Goal: Task Accomplishment & Management: Manage account settings

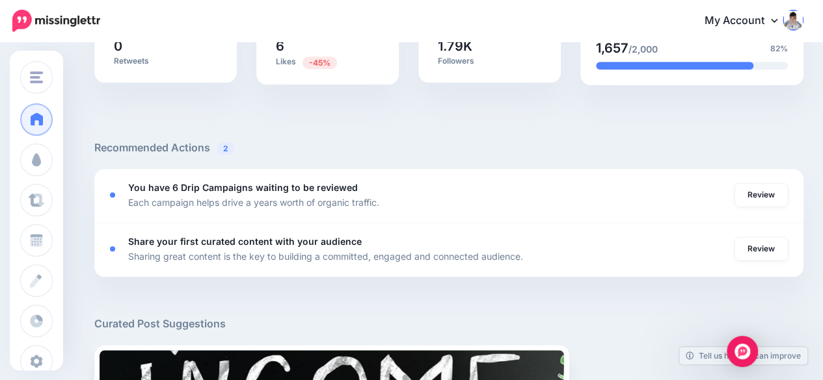
scroll to position [390, 0]
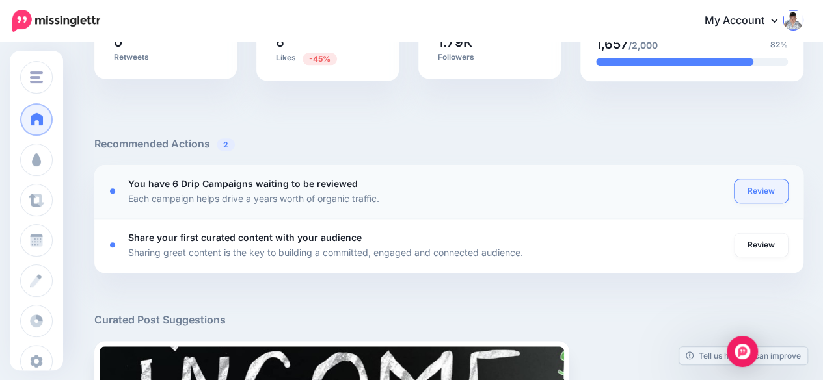
click at [776, 187] on link "Review" at bounding box center [760, 190] width 53 height 23
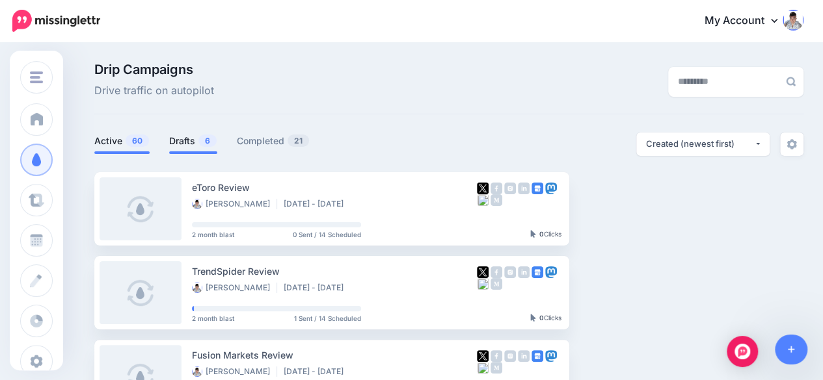
click at [170, 138] on link "Drafts 6" at bounding box center [193, 141] width 48 height 16
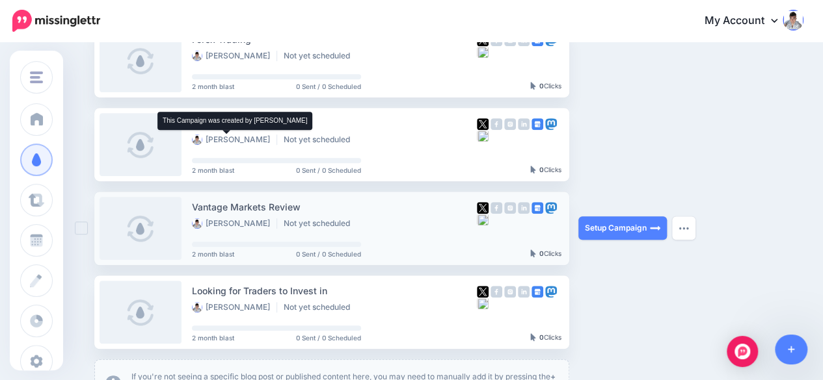
scroll to position [473, 0]
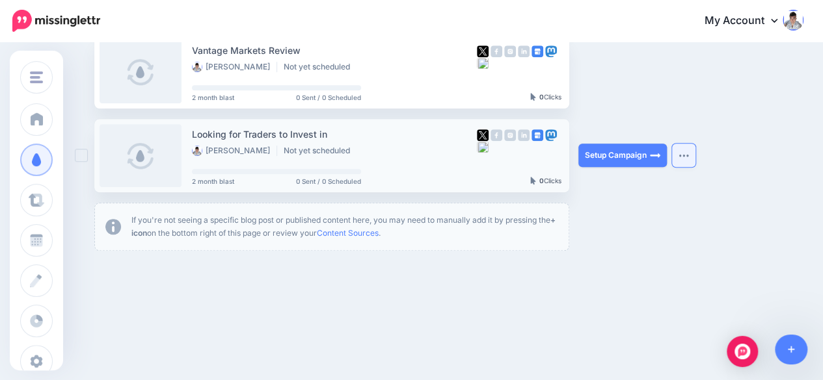
click at [680, 152] on button "button" at bounding box center [683, 155] width 23 height 23
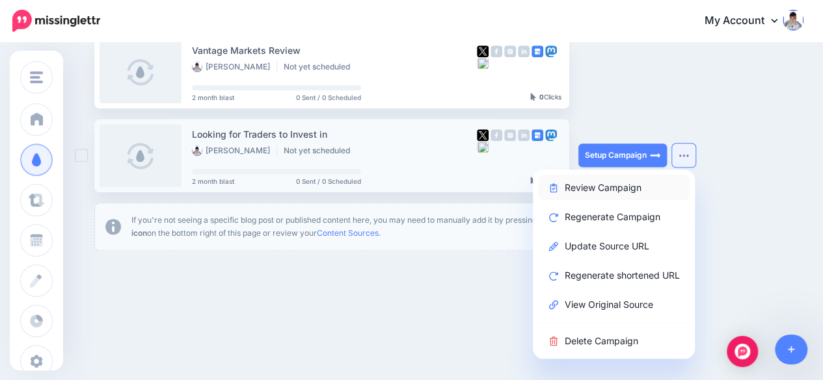
click at [598, 180] on link "Review Campaign" at bounding box center [614, 187] width 152 height 25
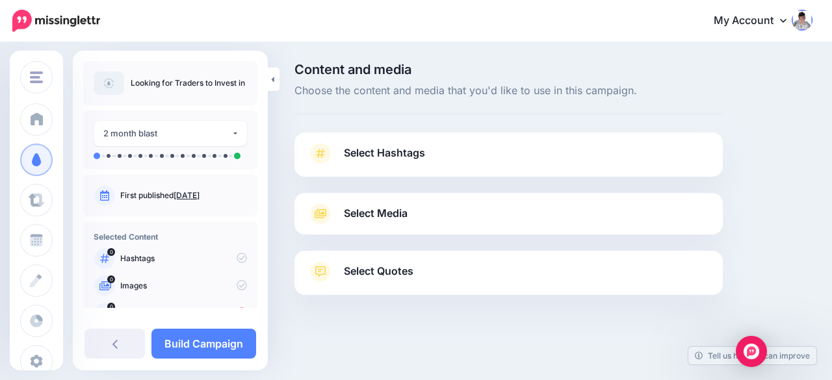
click at [372, 161] on span "Select Hashtags" at bounding box center [384, 153] width 81 height 18
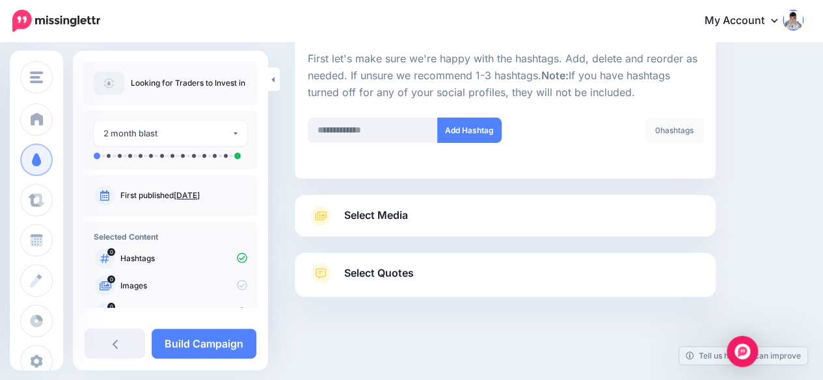
scroll to position [127, 0]
click at [389, 220] on span "Select Media" at bounding box center [376, 215] width 64 height 18
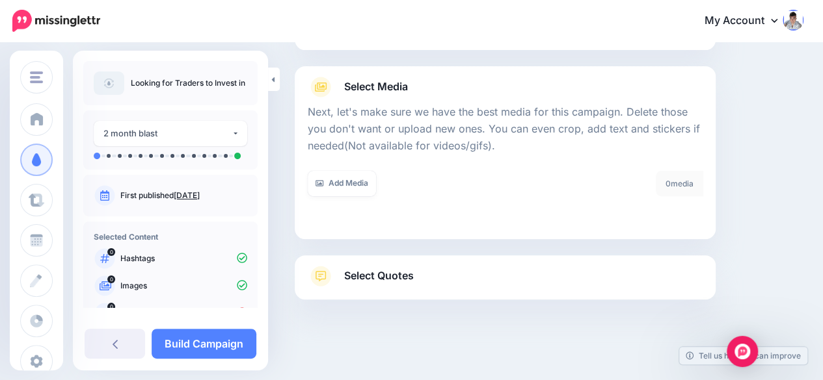
click at [382, 275] on span "Select Quotes" at bounding box center [379, 276] width 70 height 18
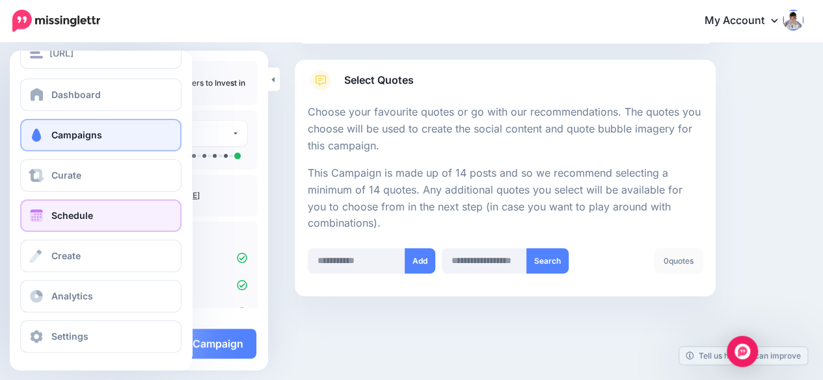
scroll to position [25, 0]
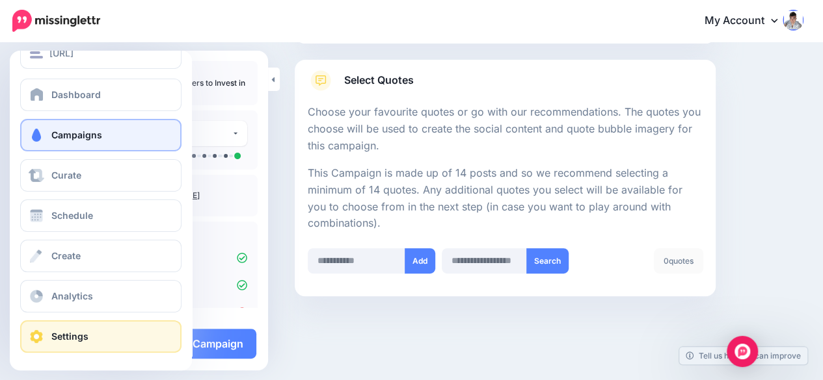
click at [50, 341] on link "Settings" at bounding box center [100, 337] width 161 height 33
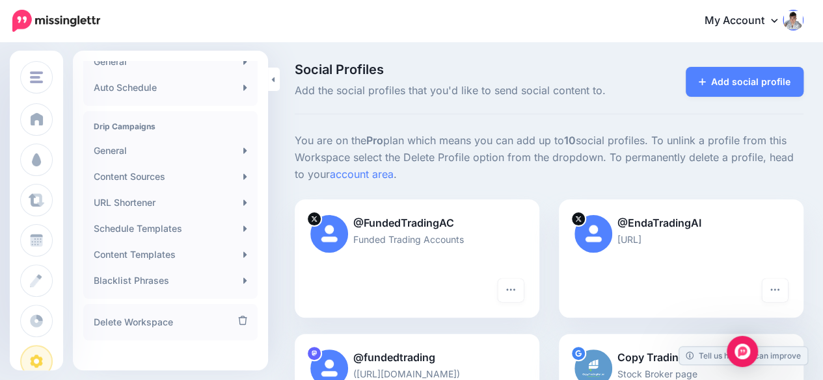
scroll to position [334, 0]
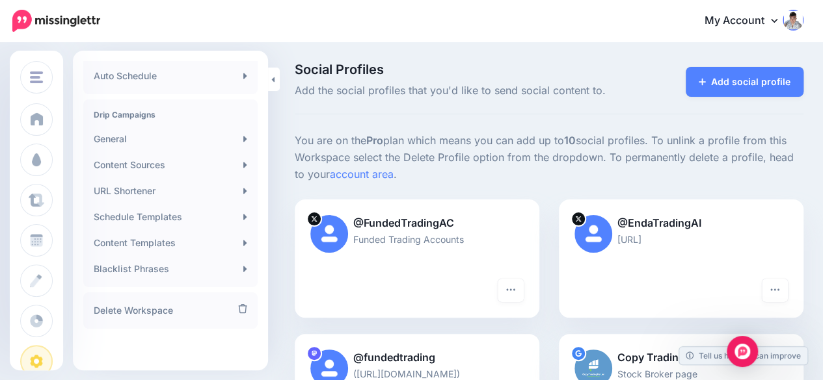
click at [737, 16] on link "My Account" at bounding box center [747, 21] width 112 height 32
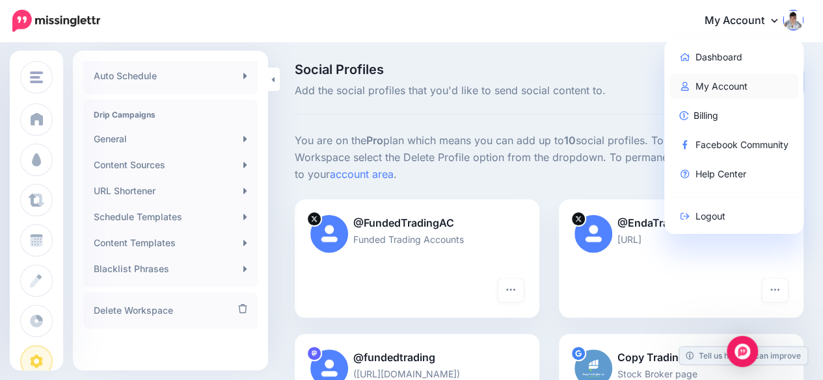
click at [727, 92] on link "My Account" at bounding box center [733, 85] width 129 height 25
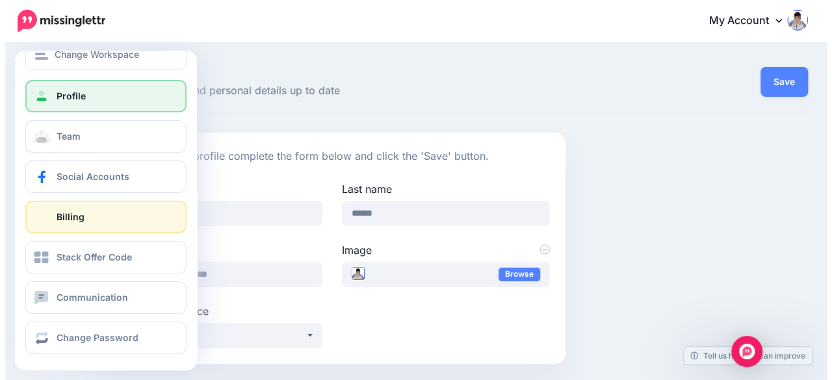
scroll to position [25, 0]
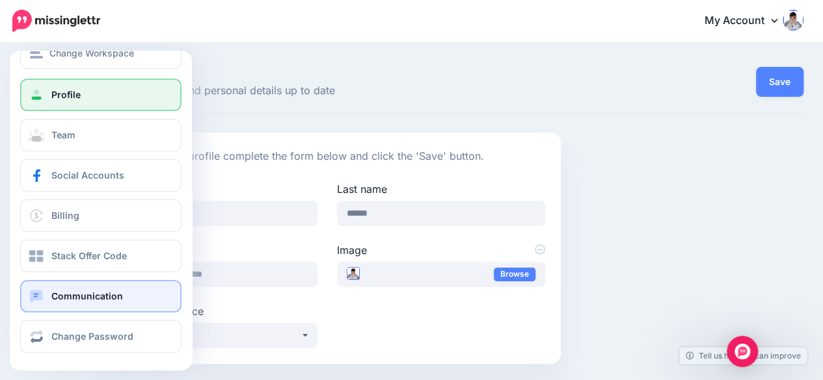
click at [116, 304] on link "Communication" at bounding box center [100, 296] width 161 height 33
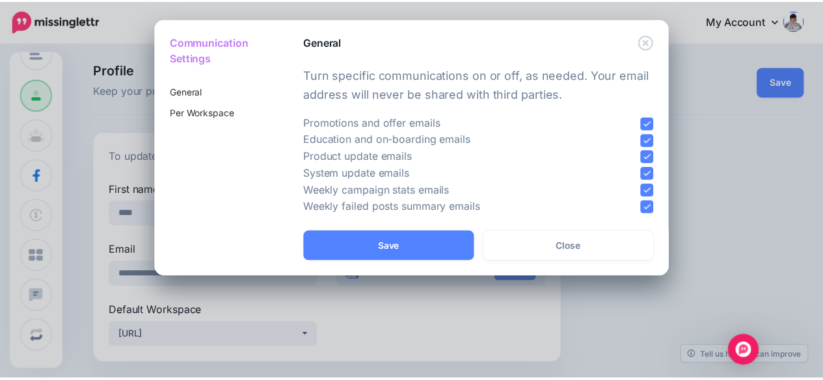
scroll to position [0, 0]
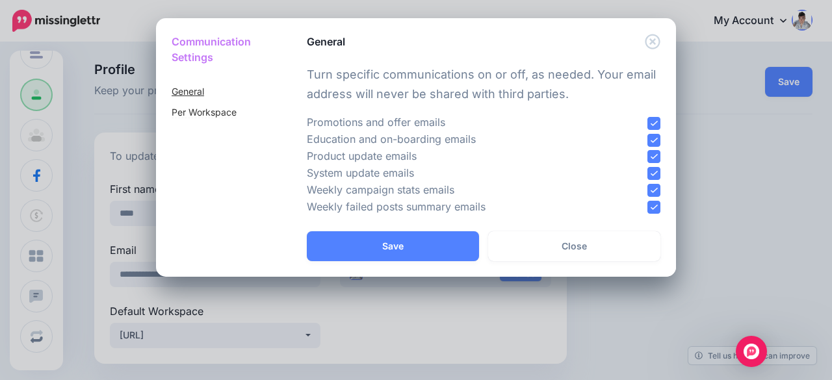
click at [190, 88] on link "General" at bounding box center [188, 92] width 33 height 12
click at [200, 112] on link "Per Workspace" at bounding box center [204, 113] width 65 height 12
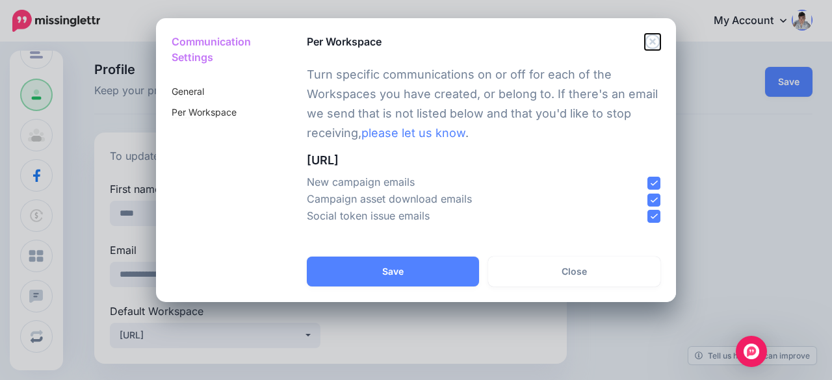
click at [652, 42] on icon "Close" at bounding box center [652, 41] width 15 height 15
